Goal: Information Seeking & Learning: Learn about a topic

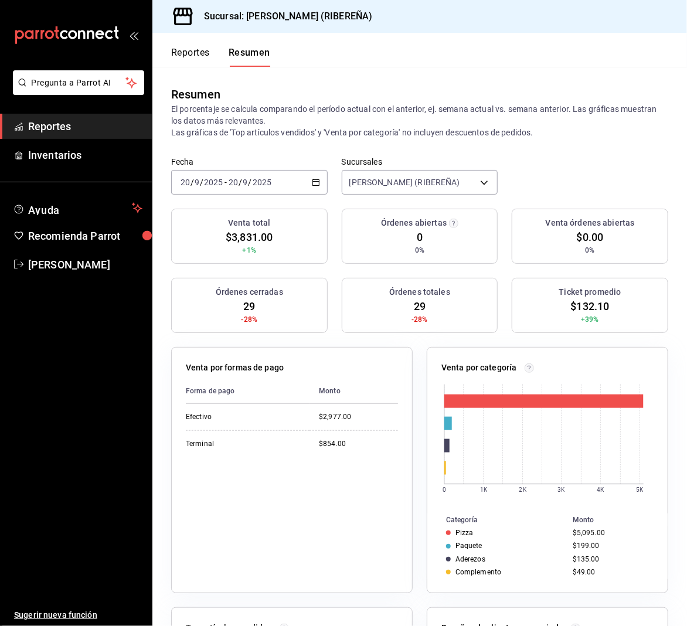
click at [186, 54] on button "Reportes" at bounding box center [190, 57] width 39 height 20
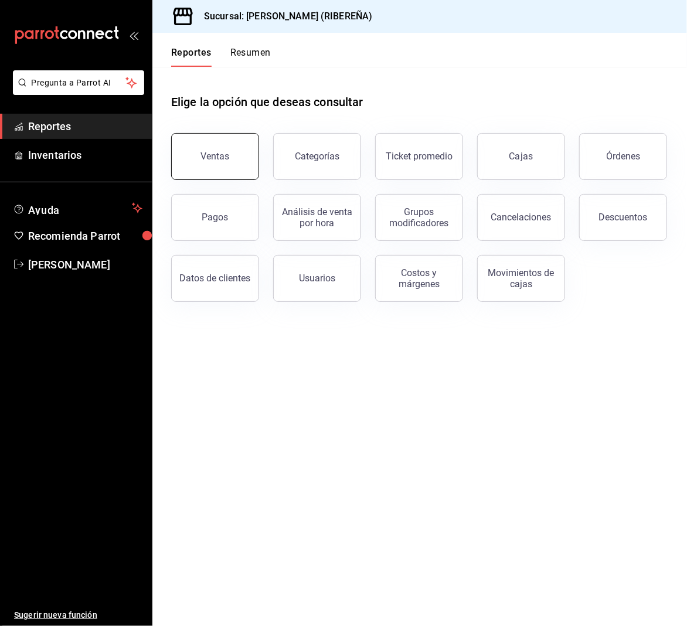
click at [216, 172] on button "Ventas" at bounding box center [215, 156] width 88 height 47
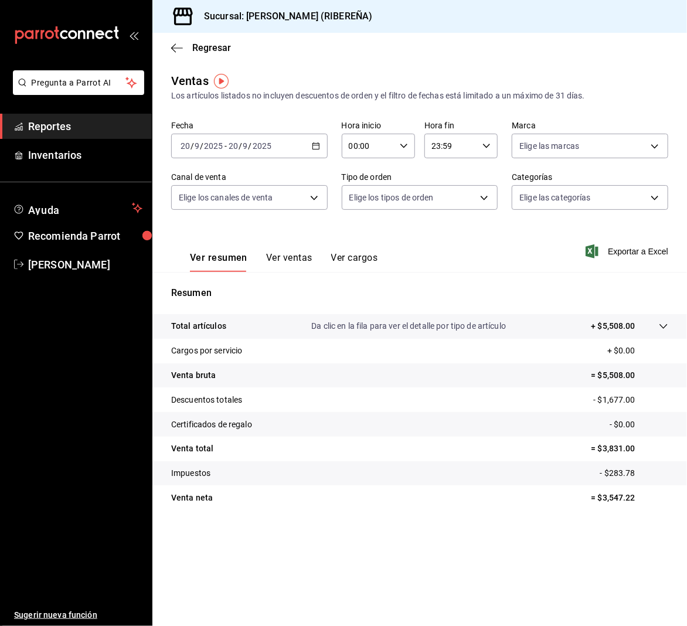
click at [294, 253] on button "Ver ventas" at bounding box center [289, 262] width 46 height 20
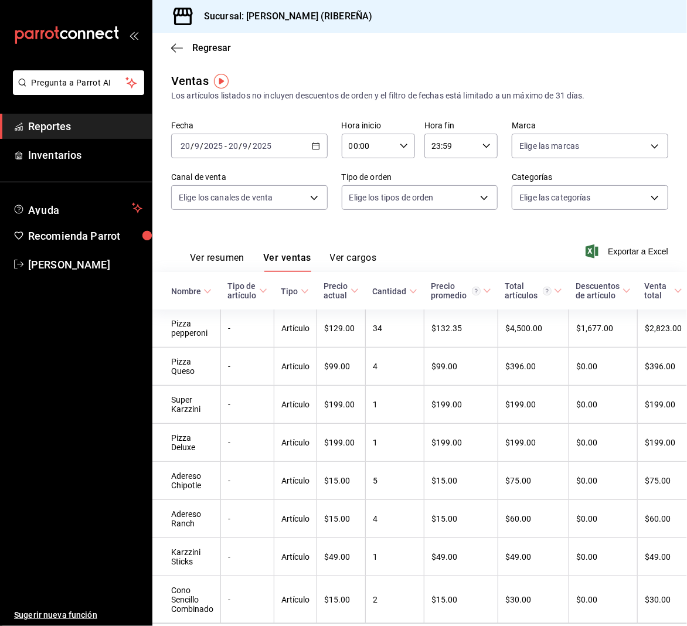
scroll to position [63, 0]
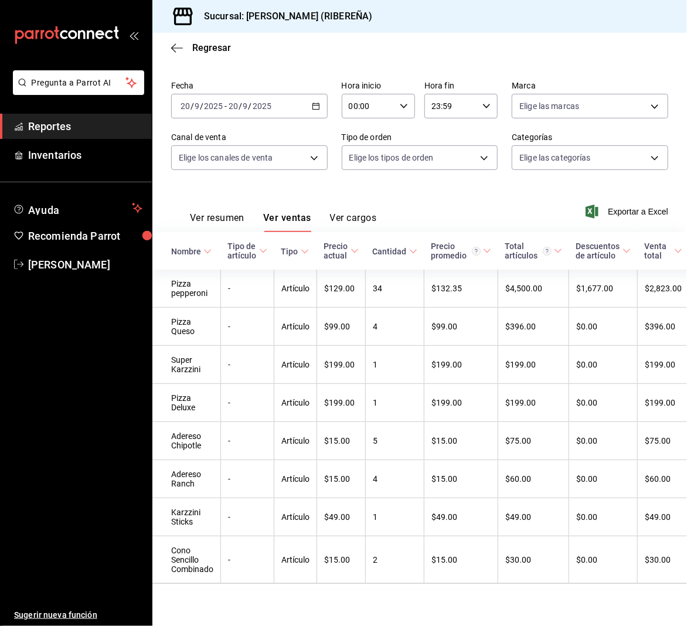
click at [197, 184] on div "Ver resumen Ver ventas Ver cargos Exportar a Excel" at bounding box center [419, 208] width 534 height 48
click at [220, 212] on button "Ver resumen" at bounding box center [217, 222] width 54 height 20
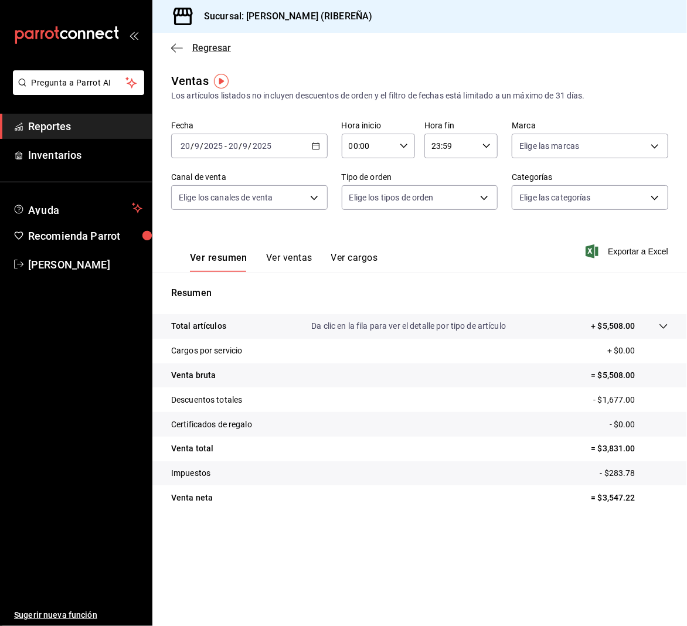
click at [178, 47] on icon "button" at bounding box center [177, 47] width 12 height 1
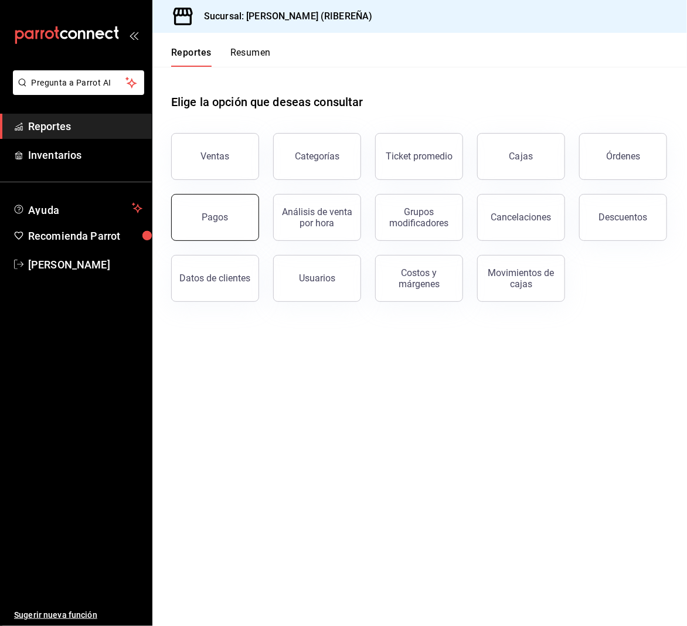
click at [213, 230] on button "Pagos" at bounding box center [215, 217] width 88 height 47
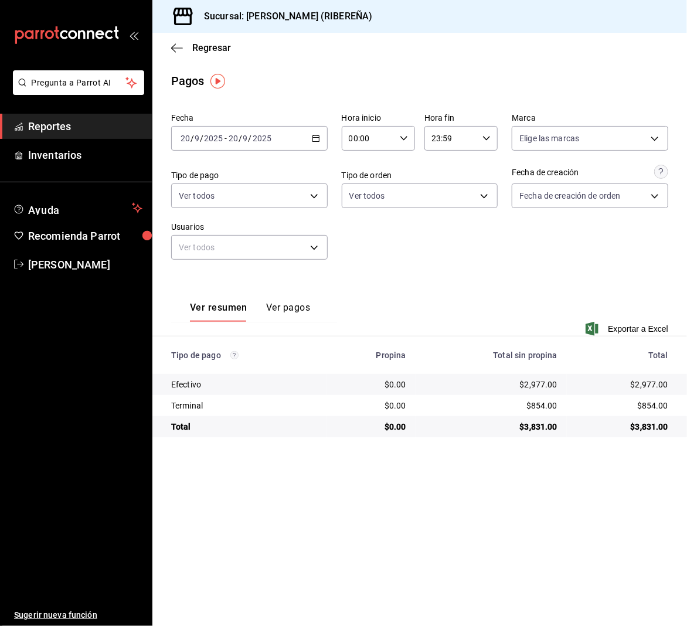
click at [422, 251] on div "Fecha [DATE] [DATE] - [DATE] [DATE] Hora inicio 00:00 Hora inicio Hora fin 23:5…" at bounding box center [419, 190] width 497 height 165
click at [178, 45] on icon "button" at bounding box center [177, 48] width 12 height 11
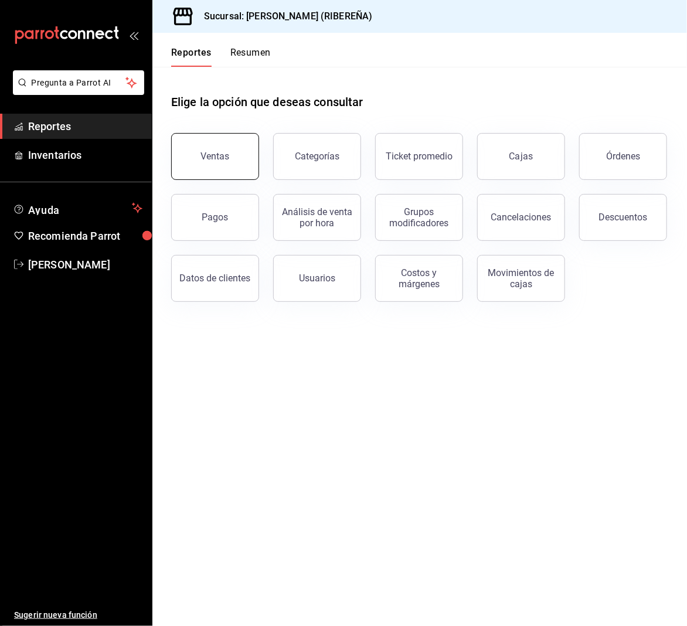
click at [219, 166] on button "Ventas" at bounding box center [215, 156] width 88 height 47
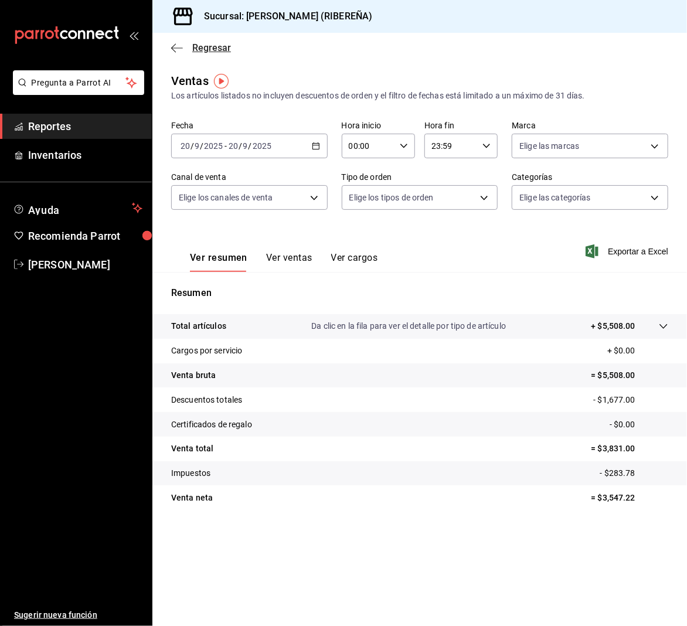
click at [175, 45] on icon "button" at bounding box center [177, 48] width 12 height 11
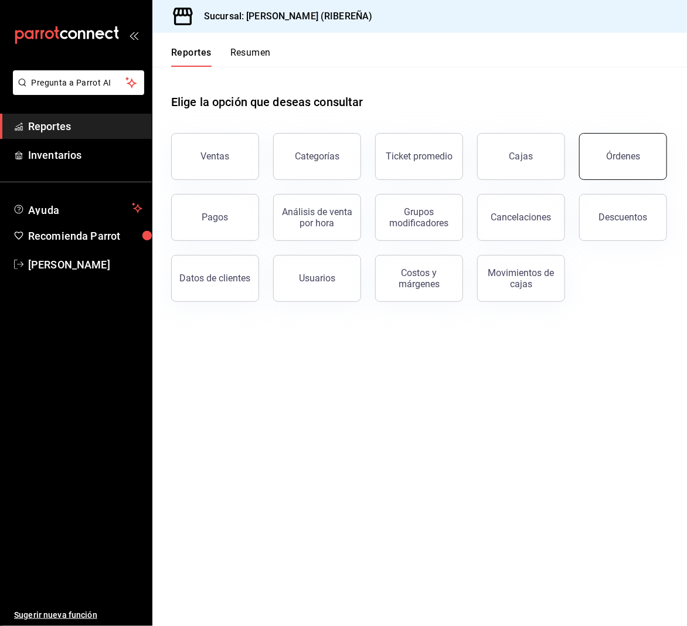
click at [630, 158] on div "Órdenes" at bounding box center [623, 156] width 34 height 11
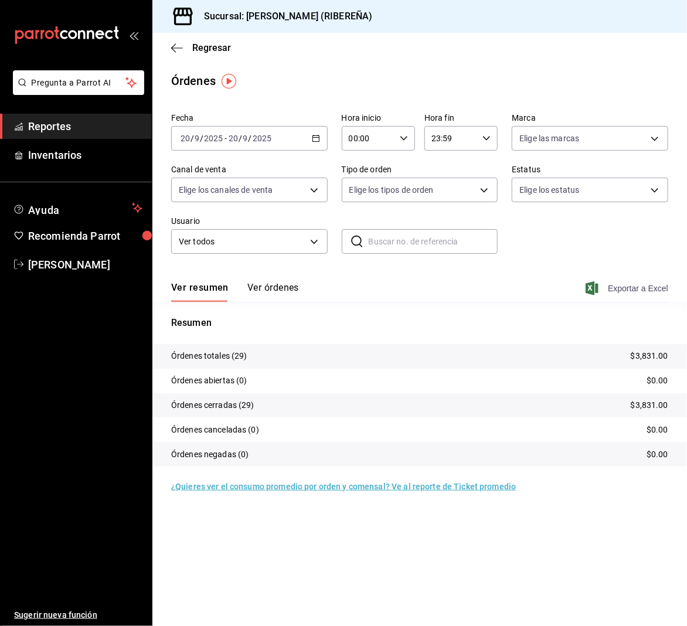
click at [642, 283] on span "Exportar a Excel" at bounding box center [628, 288] width 80 height 14
click at [174, 49] on icon "button" at bounding box center [177, 48] width 12 height 11
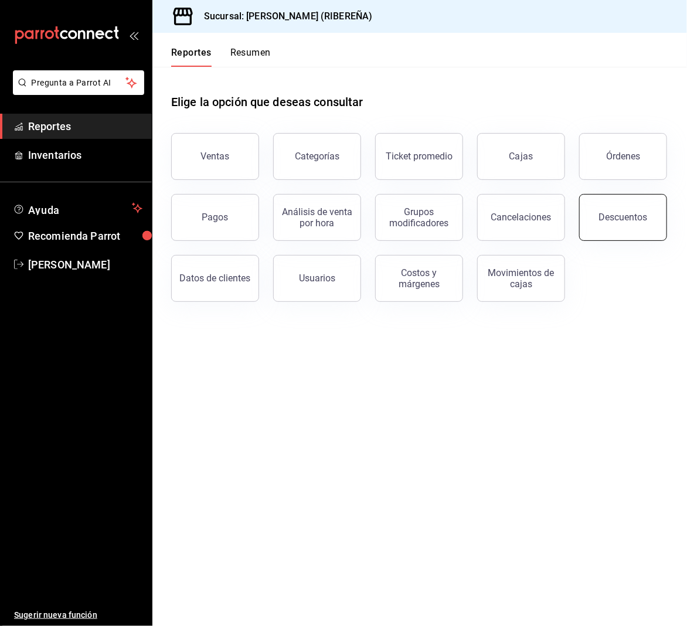
click at [640, 233] on button "Descuentos" at bounding box center [623, 217] width 88 height 47
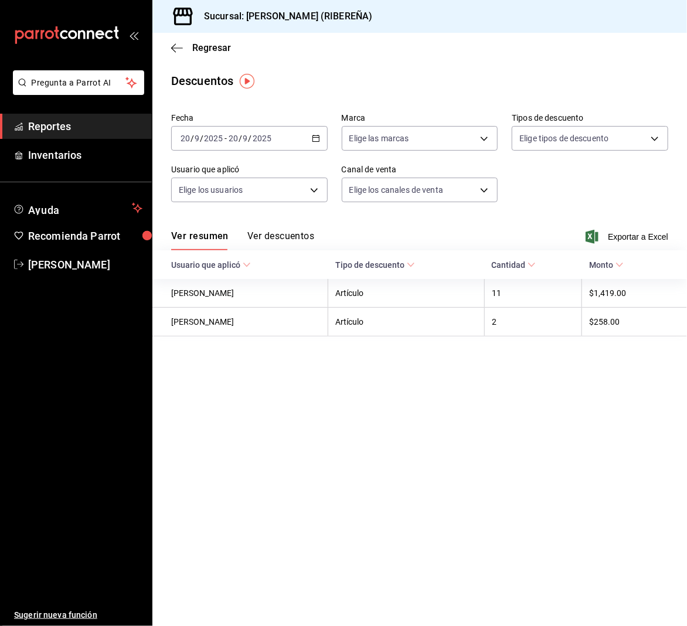
click at [301, 239] on button "Ver descuentos" at bounding box center [280, 240] width 67 height 20
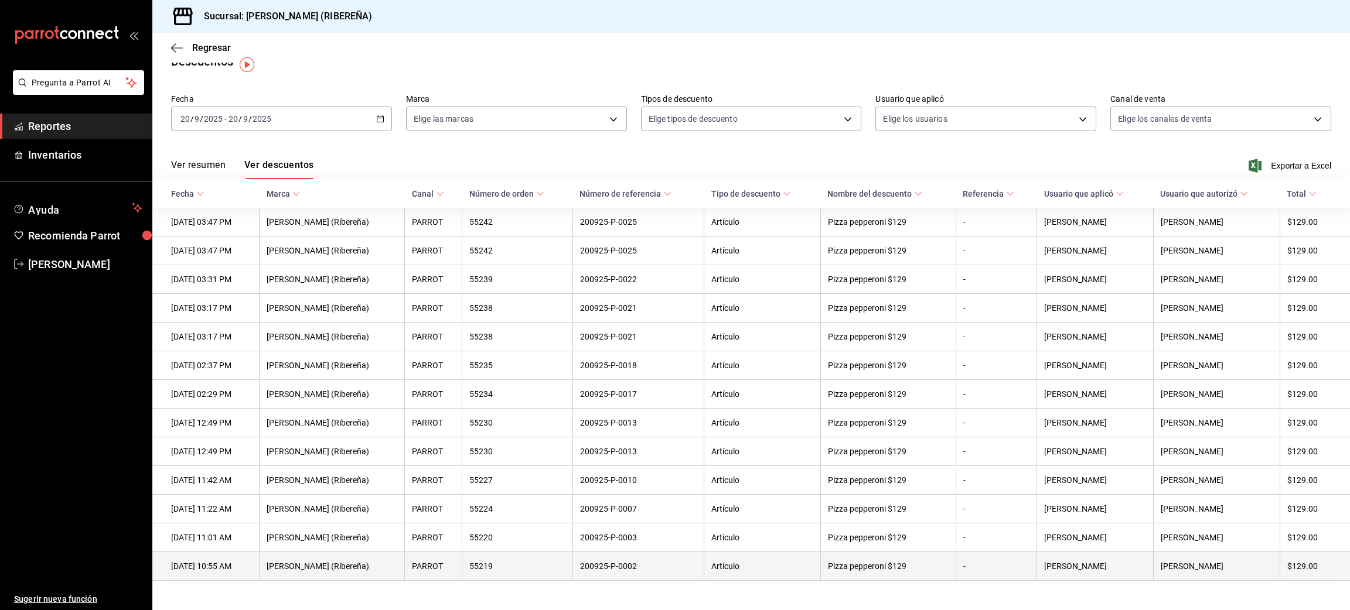
scroll to position [44, 0]
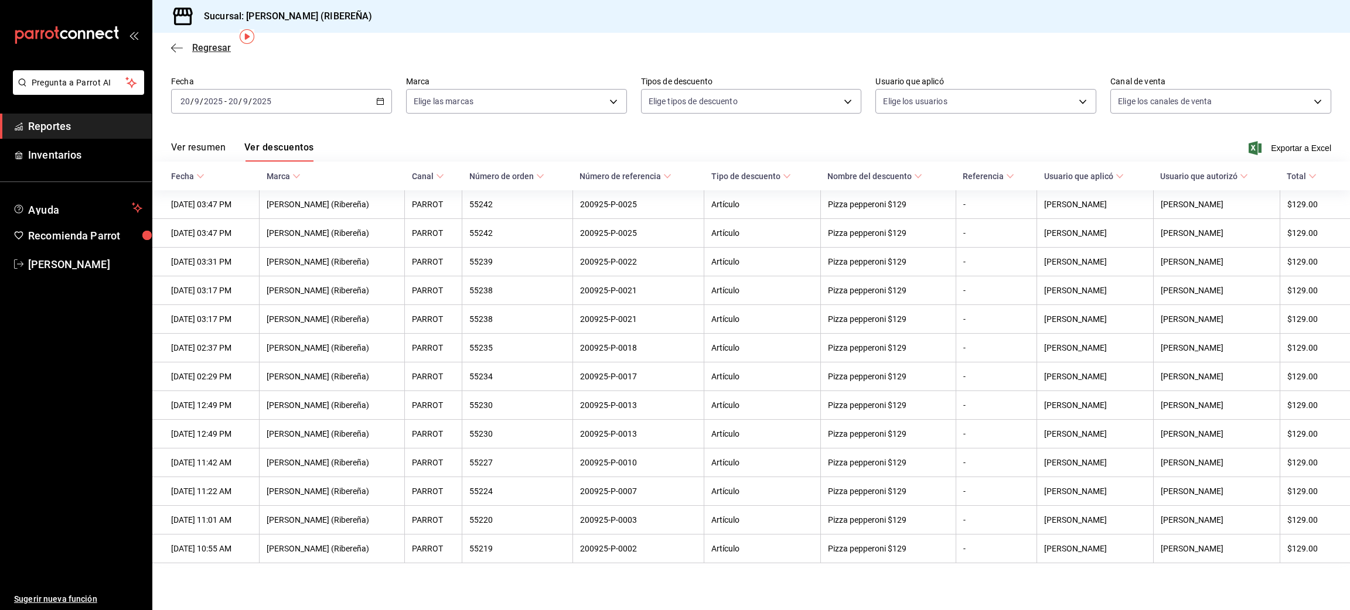
click at [171, 43] on icon "button" at bounding box center [177, 48] width 12 height 11
